Goal: Information Seeking & Learning: Learn about a topic

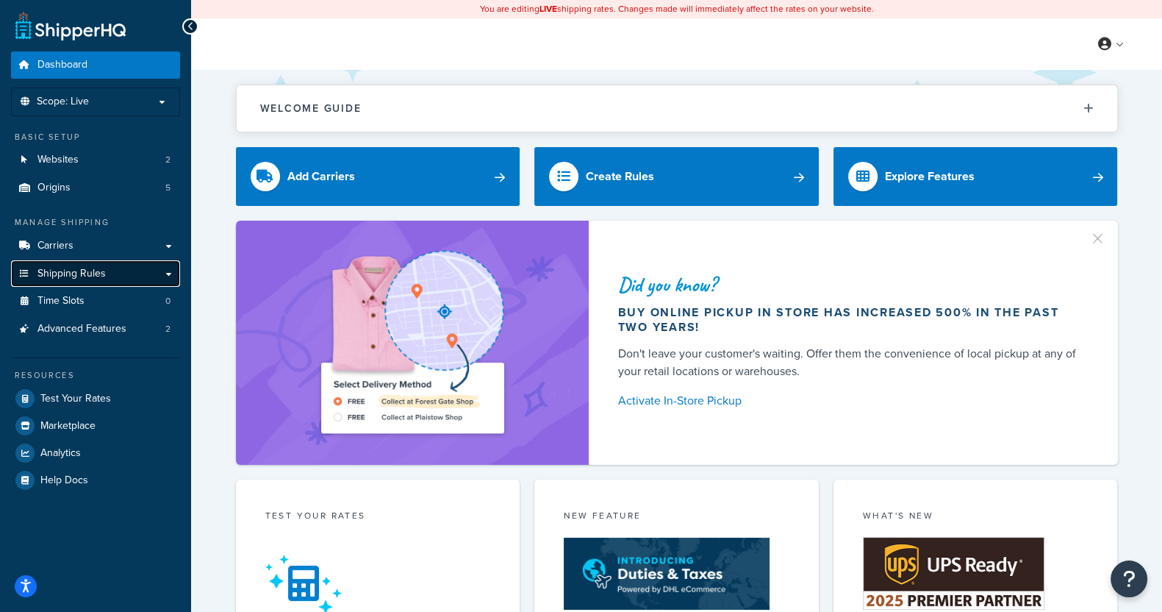
click at [125, 268] on link "Shipping Rules" at bounding box center [95, 273] width 169 height 27
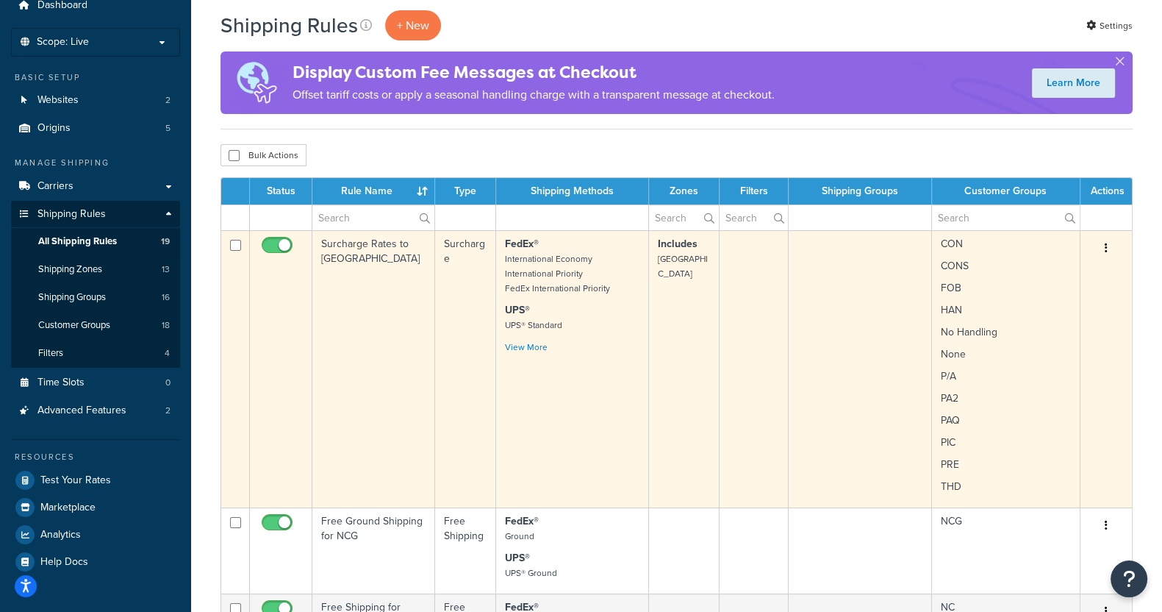
scroll to position [60, 0]
click at [532, 347] on link "View More" at bounding box center [526, 346] width 43 height 13
click at [370, 276] on td "Surcharge Rates to [GEOGRAPHIC_DATA]" at bounding box center [373, 367] width 123 height 277
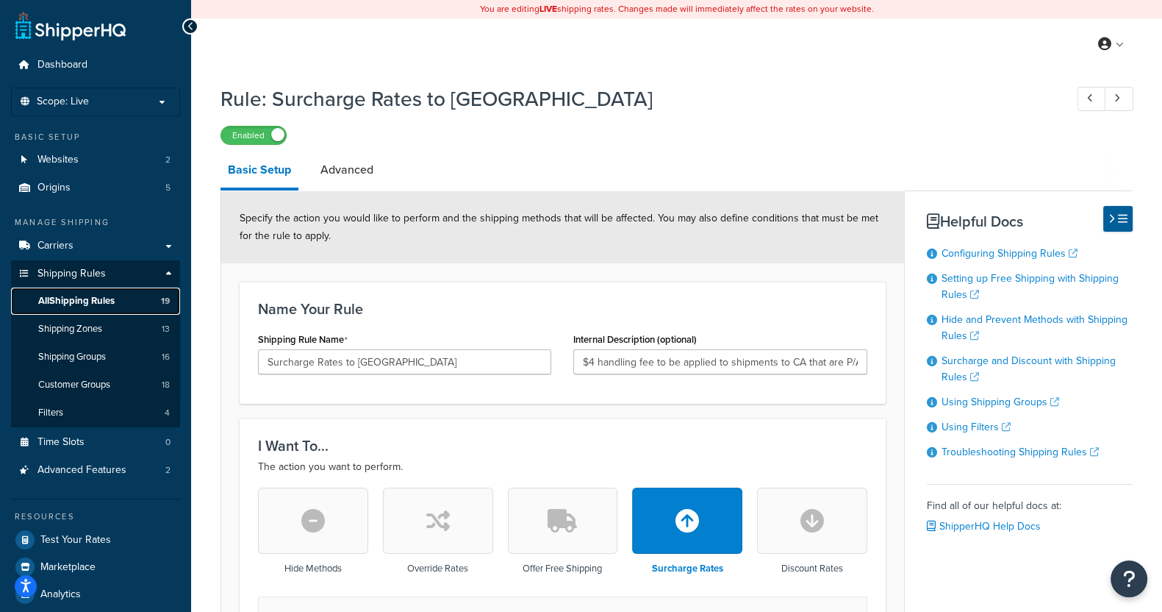
click at [114, 303] on span "All Shipping Rules" at bounding box center [76, 301] width 76 height 12
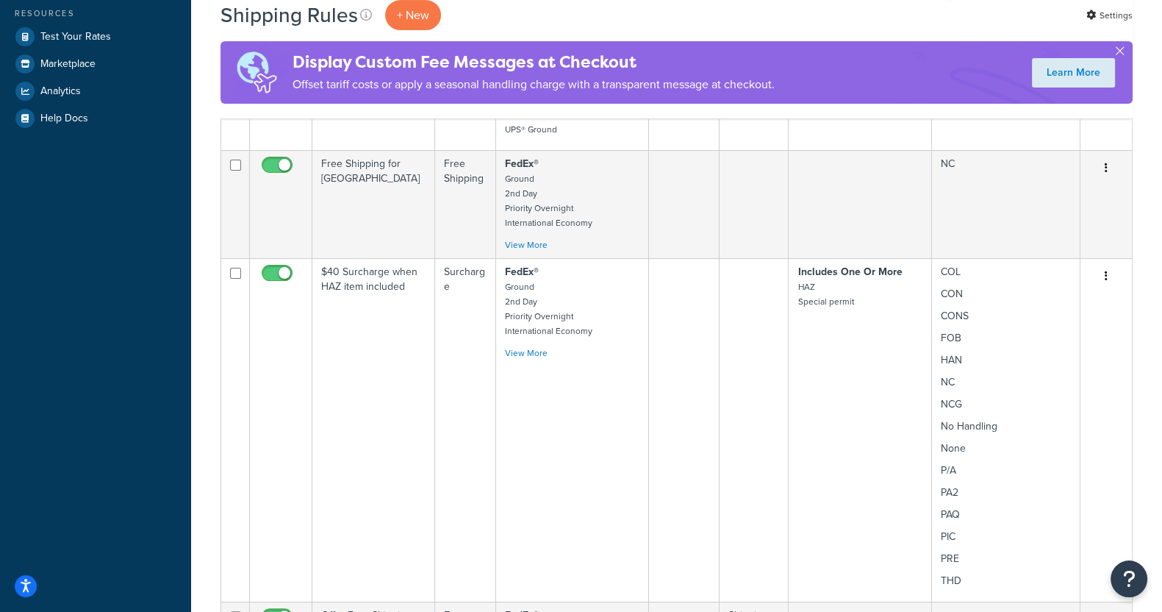
scroll to position [512, 0]
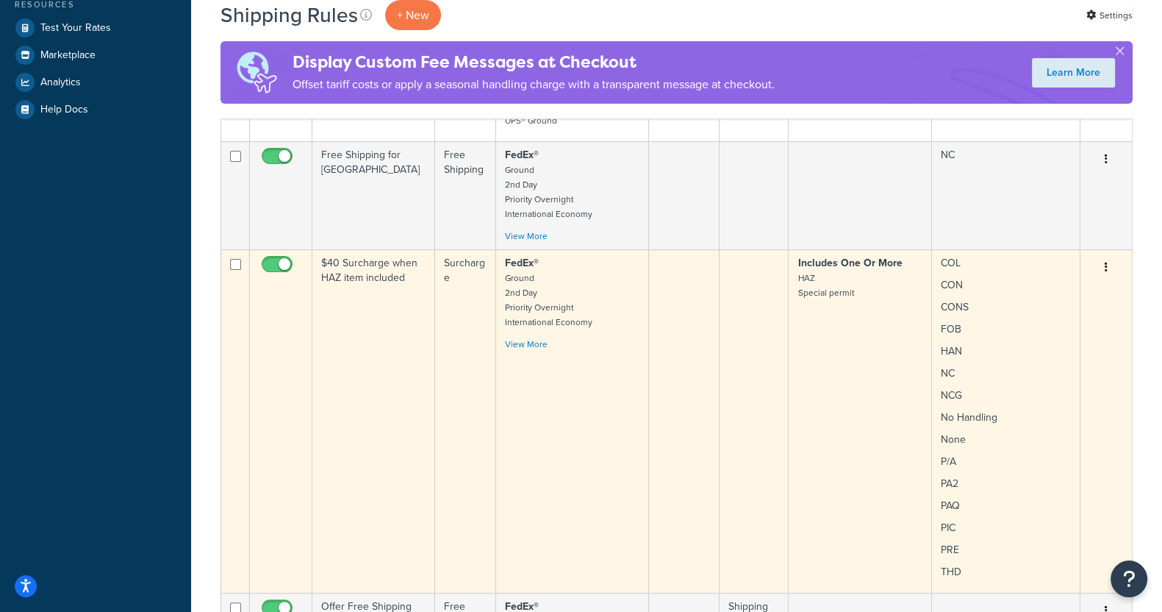
click at [399, 296] on td "$40 Surcharge when HAZ item included" at bounding box center [373, 420] width 123 height 343
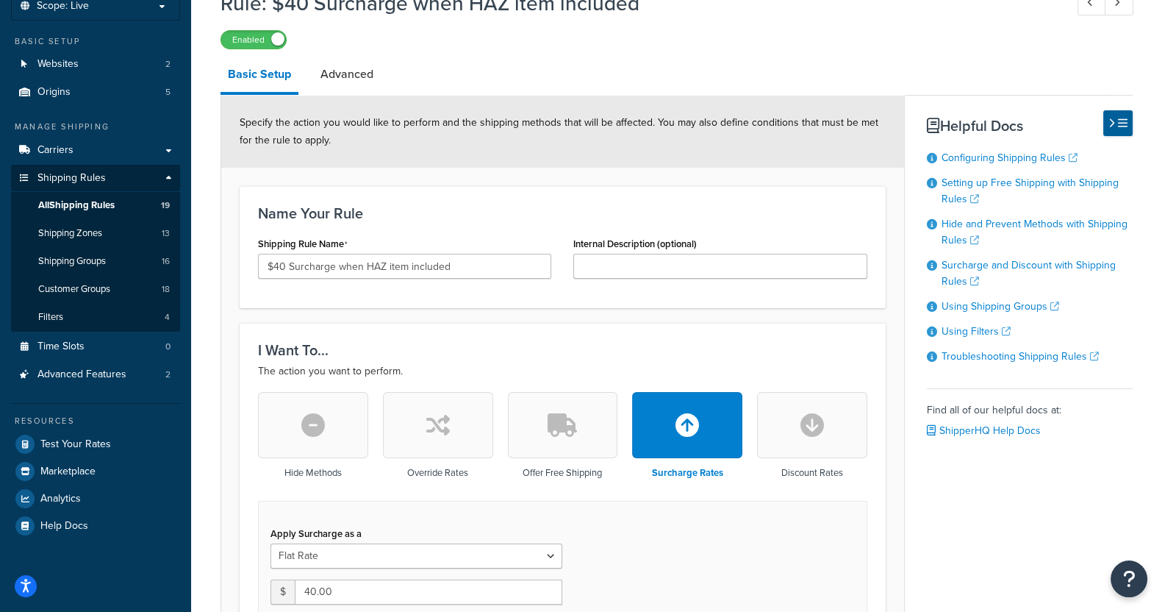
scroll to position [96, 0]
click at [120, 200] on link "All Shipping Rules 19" at bounding box center [95, 204] width 169 height 27
